Goal: Information Seeking & Learning: Learn about a topic

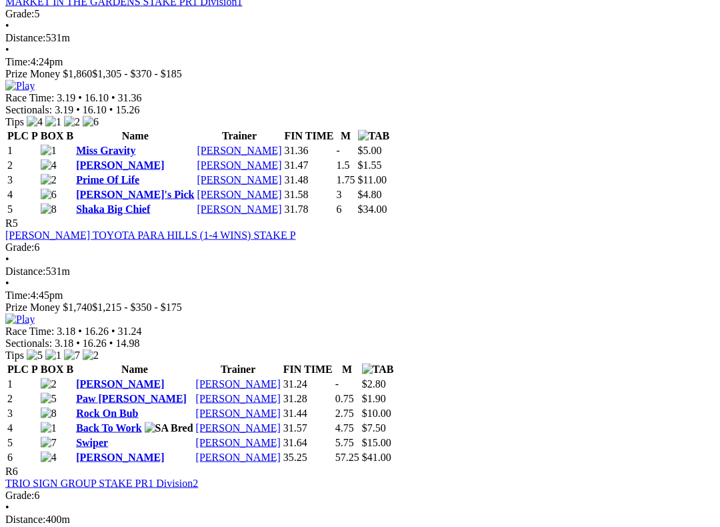
scroll to position [1370, 0]
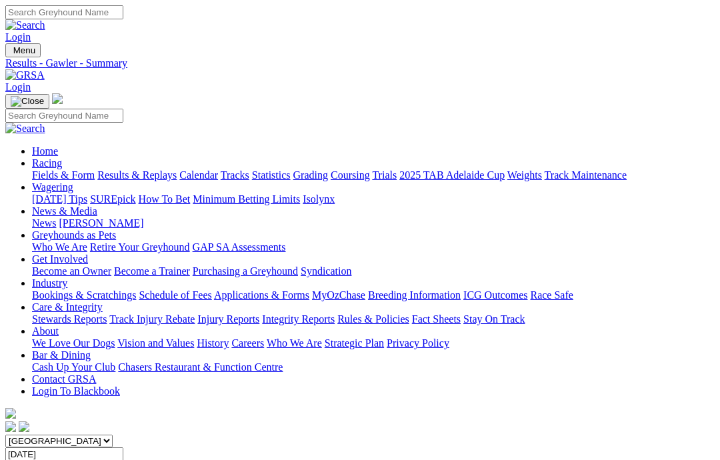
click at [54, 169] on link "Fields & Form" at bounding box center [63, 174] width 63 height 11
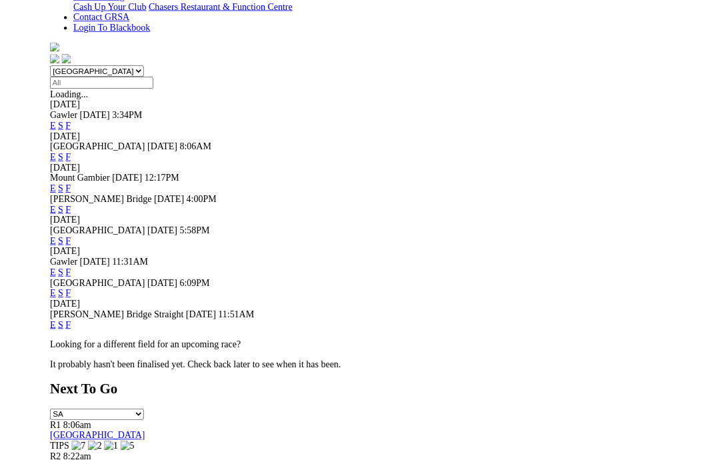
scroll to position [359, 0]
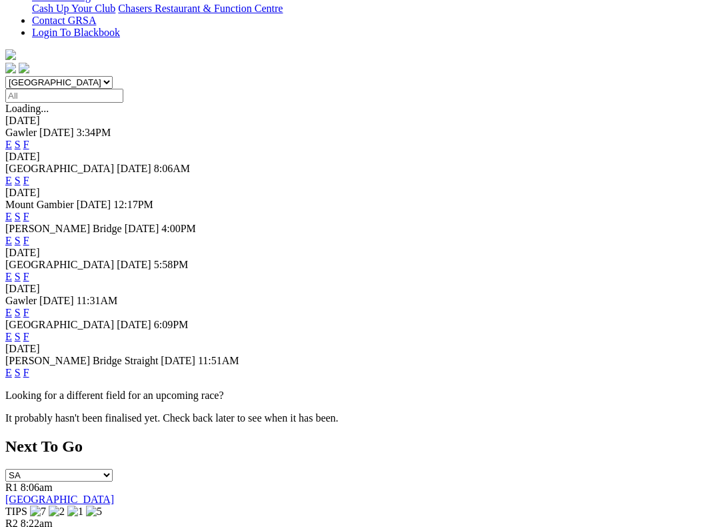
click at [29, 307] on link "F" at bounding box center [26, 312] width 6 height 11
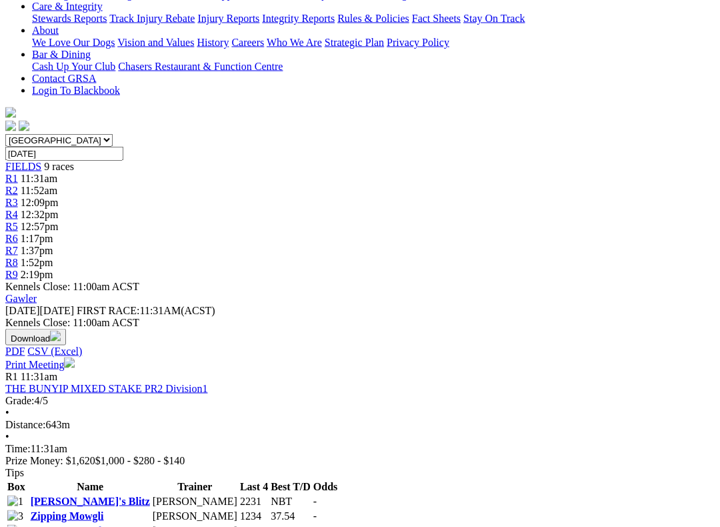
scroll to position [301, 0]
click at [110, 459] on link "[PERSON_NAME]'s Blitz" at bounding box center [90, 500] width 119 height 11
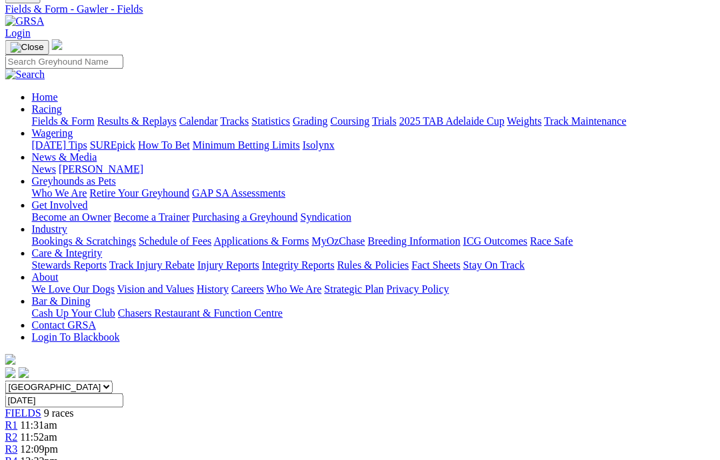
scroll to position [0, 5]
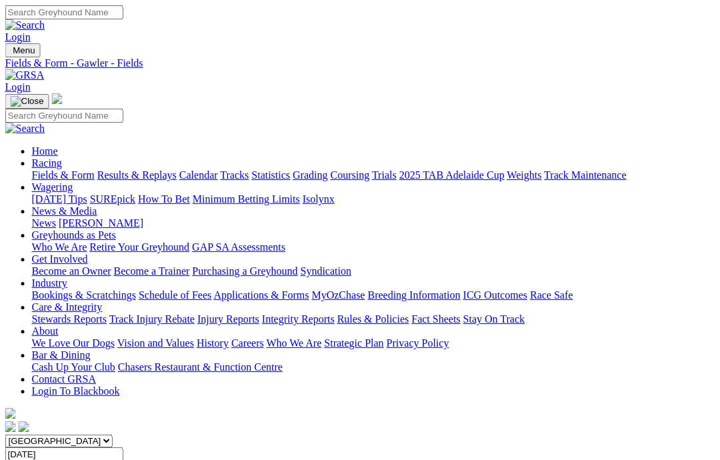
click at [97, 205] on link "News & Media" at bounding box center [64, 210] width 65 height 11
click at [56, 217] on link "News" at bounding box center [44, 222] width 24 height 11
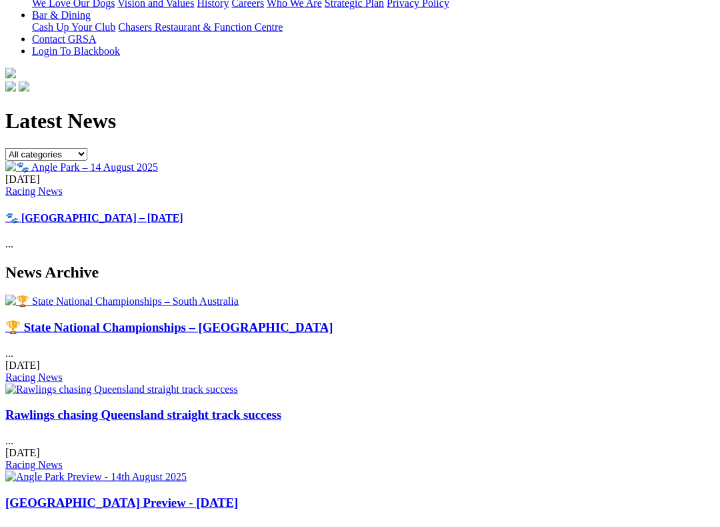
scroll to position [341, 0]
click at [78, 319] on link "🏆 State National Championships – South Australia" at bounding box center [169, 326] width 328 height 14
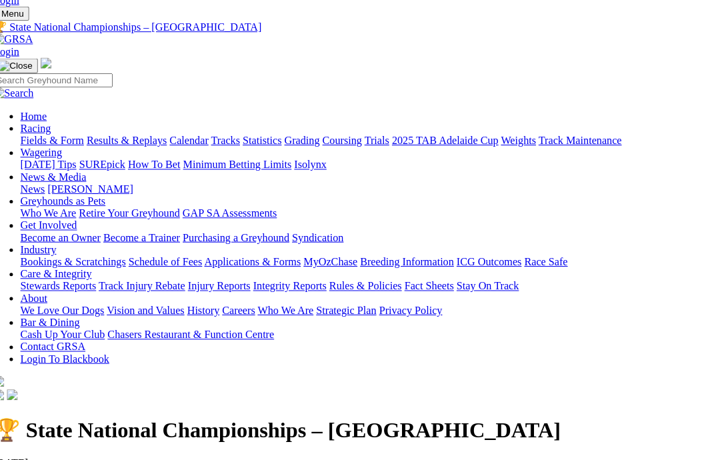
scroll to position [0, 41]
